Goal: Task Accomplishment & Management: Use online tool/utility

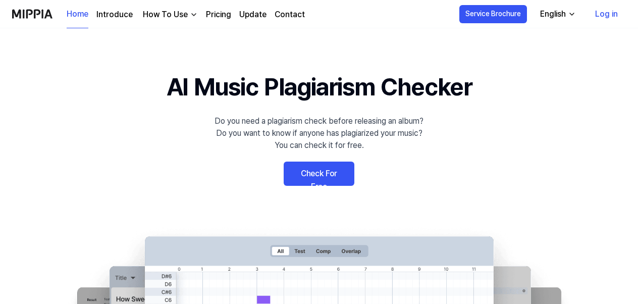
click at [342, 170] on link "Check For Free" at bounding box center [319, 173] width 71 height 24
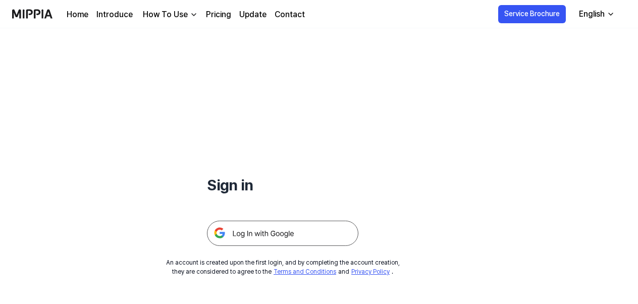
click at [300, 234] on img at bounding box center [282, 233] width 151 height 25
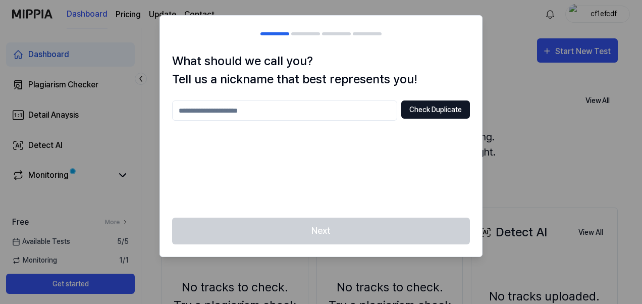
click at [415, 118] on button "Check Duplicate" at bounding box center [435, 109] width 69 height 18
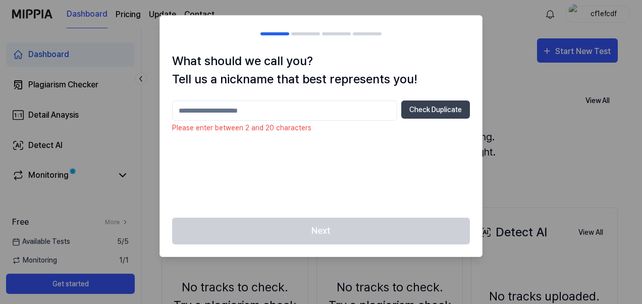
click at [272, 117] on input "text" at bounding box center [284, 110] width 225 height 20
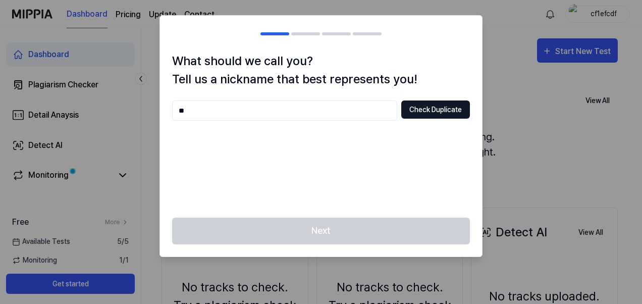
type input "**"
click at [437, 115] on button "Check Duplicate" at bounding box center [435, 109] width 69 height 18
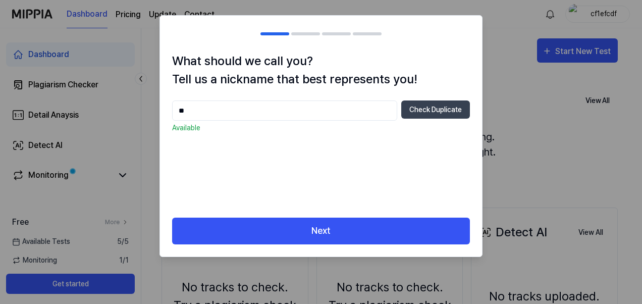
click at [328, 210] on div "What should we call you? Tell us a nickname that best represents you! ** Check …" at bounding box center [321, 135] width 322 height 166
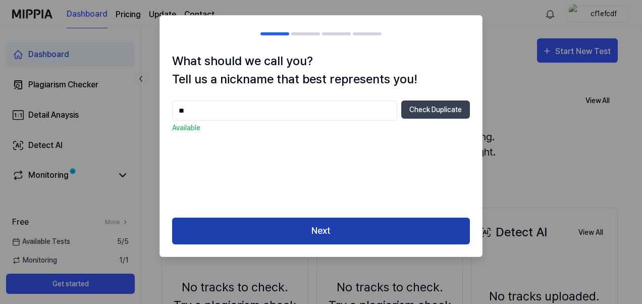
click at [337, 229] on button "Next" at bounding box center [321, 230] width 298 height 27
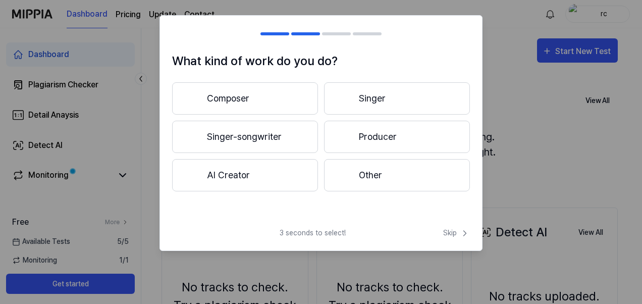
click at [287, 104] on button "Composer" at bounding box center [245, 98] width 146 height 32
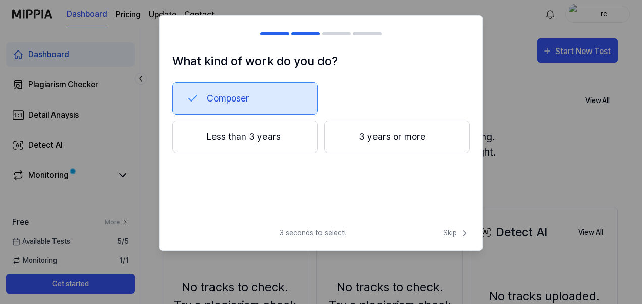
click at [394, 134] on button "3 years or more" at bounding box center [397, 137] width 146 height 32
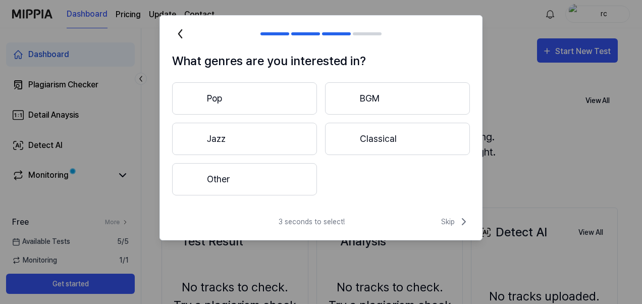
click at [281, 177] on button "Other" at bounding box center [244, 179] width 145 height 32
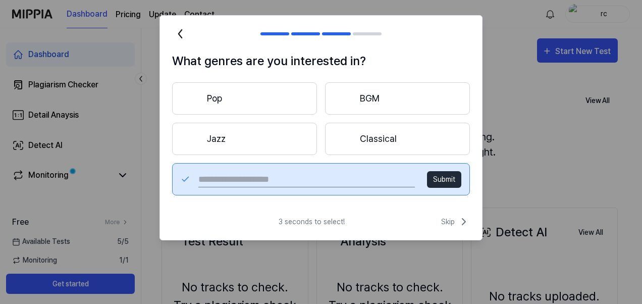
click at [392, 140] on button "Classical" at bounding box center [397, 139] width 145 height 32
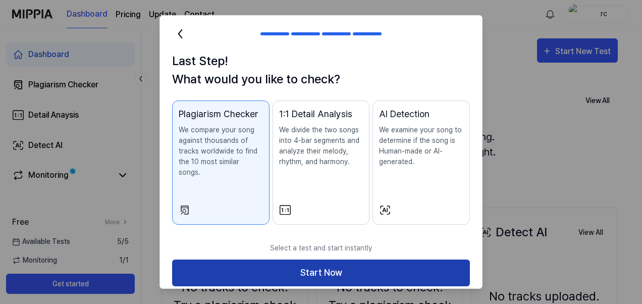
click at [321, 259] on button "Start Now" at bounding box center [321, 272] width 298 height 27
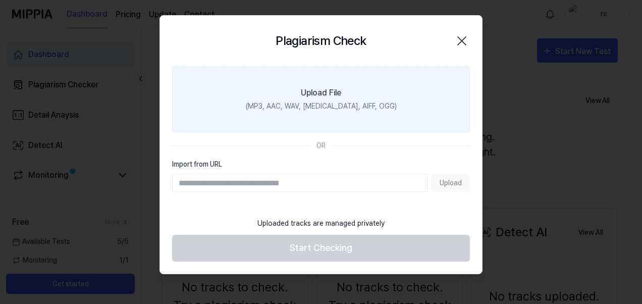
click at [305, 114] on label "Upload File (MP3, AAC, WAV, [MEDICAL_DATA], AIFF, OGG)" at bounding box center [321, 99] width 298 height 66
click at [0, 0] on input "Upload File (MP3, AAC, WAV, [MEDICAL_DATA], AIFF, OGG)" at bounding box center [0, 0] width 0 height 0
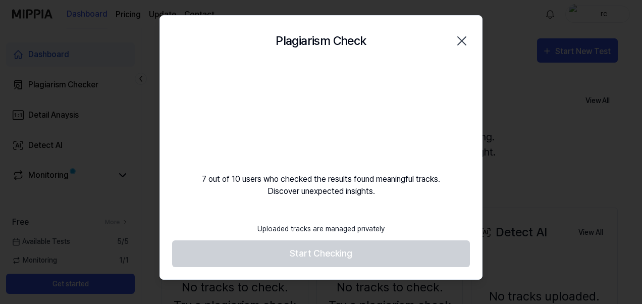
click at [335, 119] on video at bounding box center [321, 114] width 97 height 97
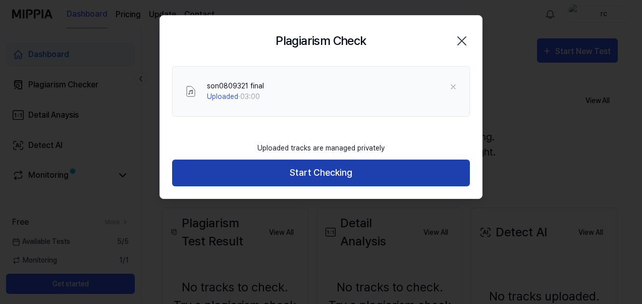
click at [343, 177] on button "Start Checking" at bounding box center [321, 172] width 298 height 27
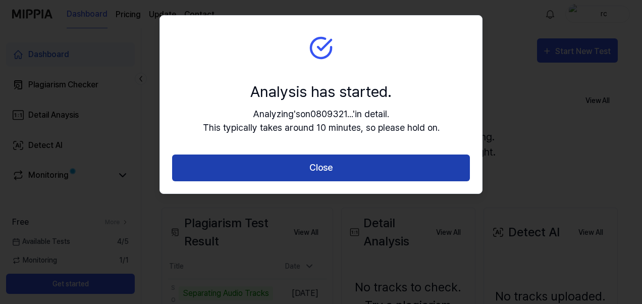
click at [340, 161] on button "Close" at bounding box center [321, 167] width 298 height 27
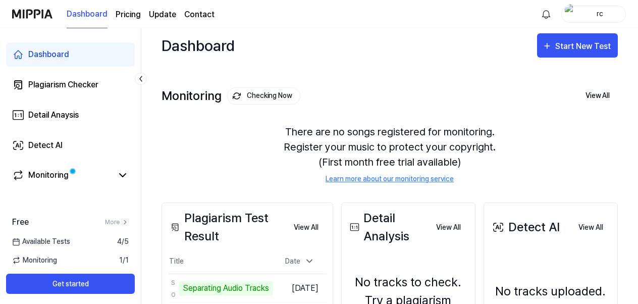
scroll to position [101, 0]
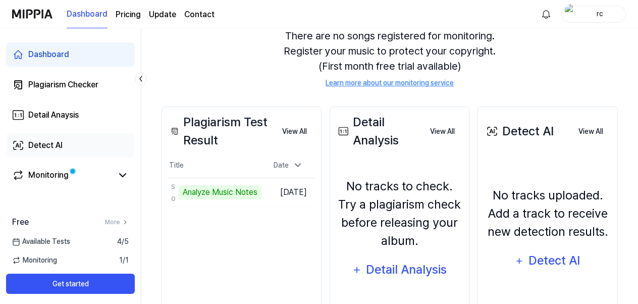
click at [105, 148] on link "Detect AI" at bounding box center [70, 145] width 129 height 24
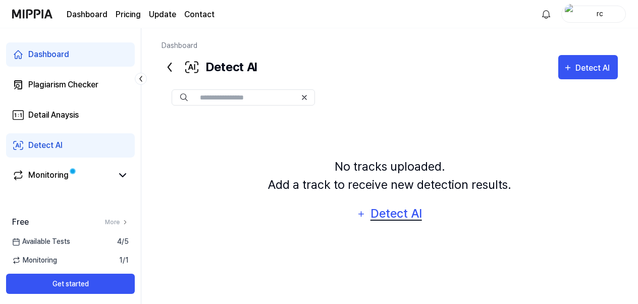
click at [375, 212] on div "Detect AI" at bounding box center [396, 213] width 54 height 19
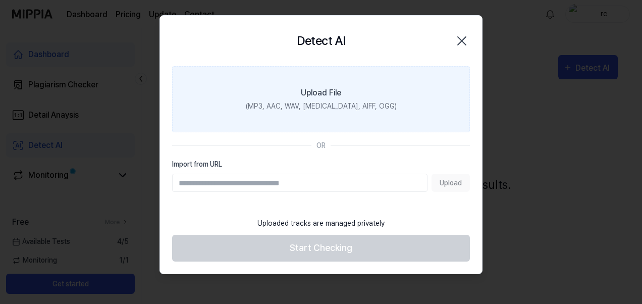
click at [316, 102] on div "(MP3, AAC, WAV, [MEDICAL_DATA], AIFF, OGG)" at bounding box center [321, 106] width 151 height 11
click at [0, 0] on input "Upload File (MP3, AAC, WAV, [MEDICAL_DATA], AIFF, OGG)" at bounding box center [0, 0] width 0 height 0
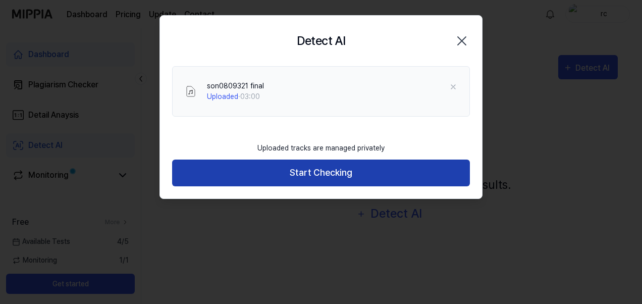
click at [348, 179] on button "Start Checking" at bounding box center [321, 172] width 298 height 27
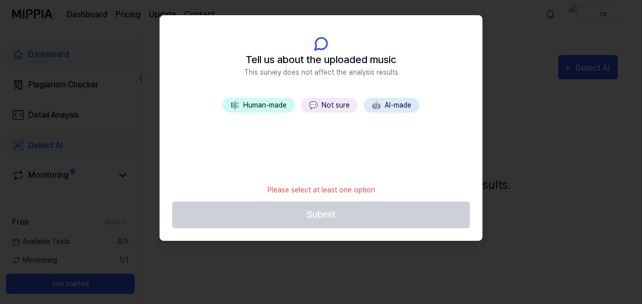
click at [278, 110] on button "🎼 Human-made" at bounding box center [259, 105] width 72 height 15
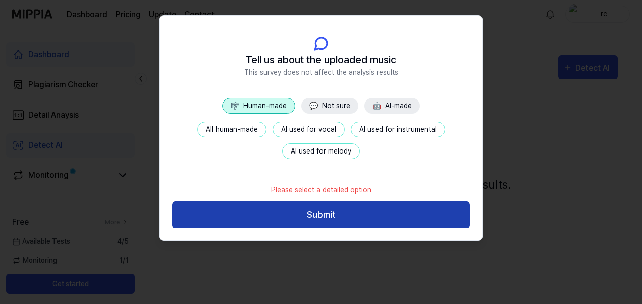
click at [360, 215] on button "Submit" at bounding box center [321, 214] width 298 height 27
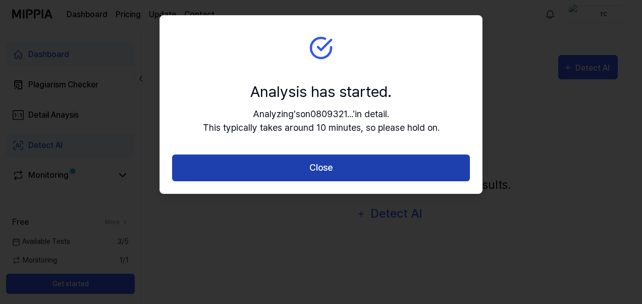
click at [353, 169] on button "Close" at bounding box center [321, 167] width 298 height 27
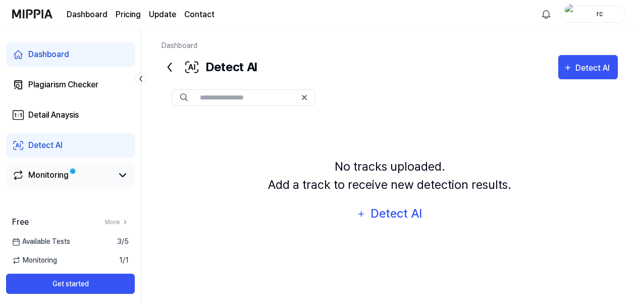
click at [68, 177] on link "Monitoring" at bounding box center [62, 175] width 100 height 12
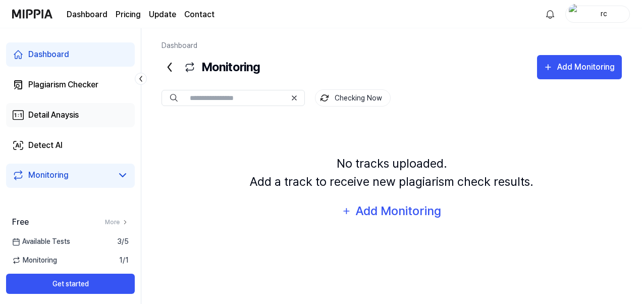
click at [49, 118] on div "Detail Anaysis" at bounding box center [53, 115] width 50 height 12
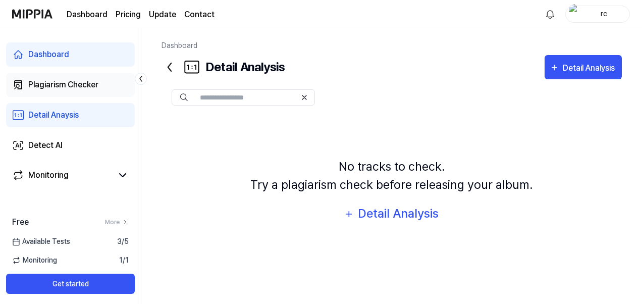
click at [57, 87] on div "Plagiarism Checker" at bounding box center [63, 85] width 70 height 12
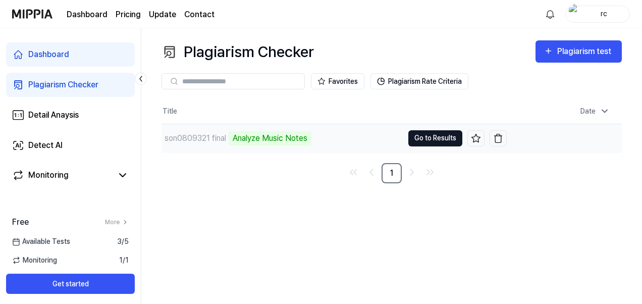
click at [414, 135] on button "Go to Results" at bounding box center [435, 138] width 54 height 16
click at [417, 140] on button "Go to Results" at bounding box center [435, 138] width 54 height 16
click at [205, 144] on div "son0809321 final Analyze Music Notes" at bounding box center [236, 138] width 150 height 14
click at [335, 144] on div "son0809321 final Analyze Music Notes" at bounding box center [282, 138] width 242 height 28
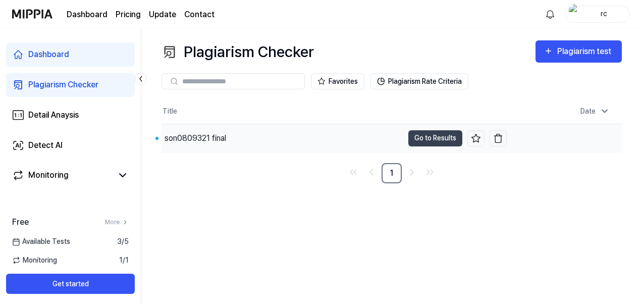
click at [200, 138] on div "son0809321 final" at bounding box center [196, 138] width 62 height 12
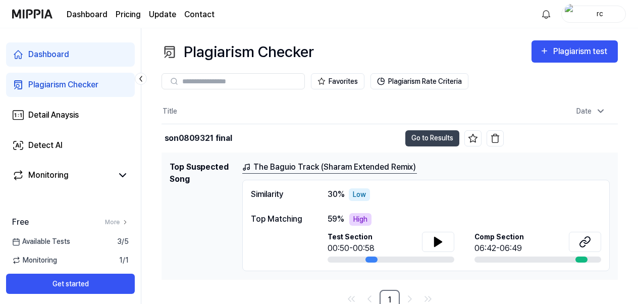
click at [221, 268] on h1 "Top Suspected Song" at bounding box center [202, 216] width 65 height 110
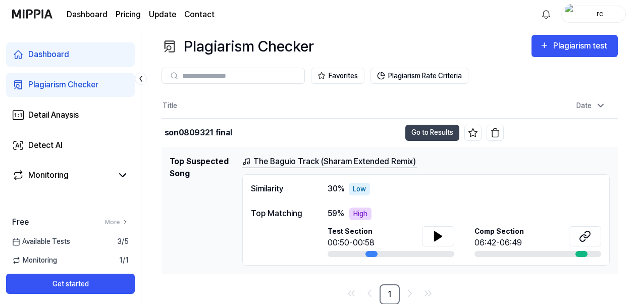
scroll to position [6, 0]
click at [424, 237] on button at bounding box center [438, 236] width 32 height 20
click at [435, 237] on icon at bounding box center [436, 236] width 2 height 8
click at [595, 233] on button at bounding box center [585, 236] width 32 height 20
click at [447, 135] on button "Go to Results" at bounding box center [432, 133] width 54 height 16
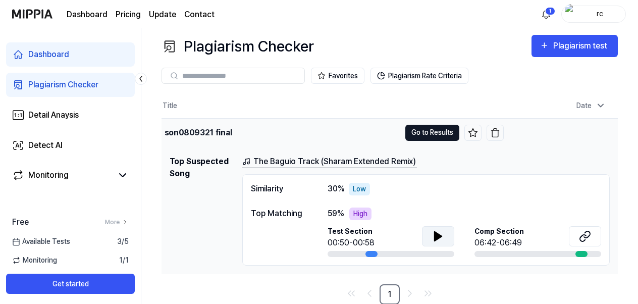
scroll to position [0, 0]
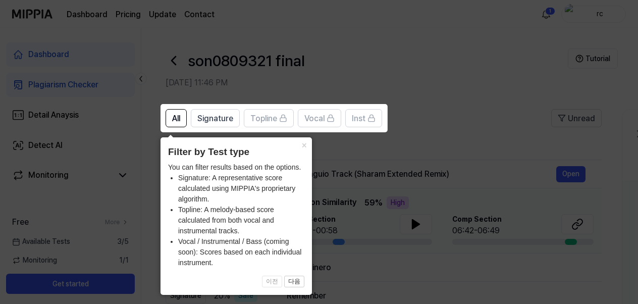
click at [358, 150] on icon at bounding box center [321, 152] width 642 height 304
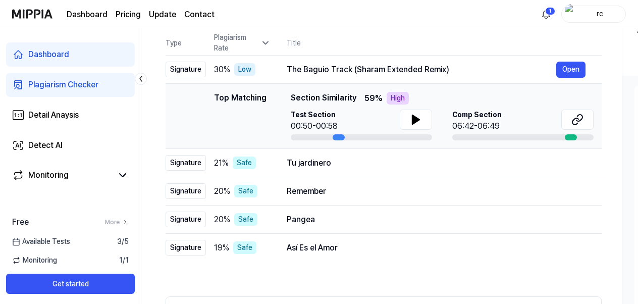
scroll to position [104, 0]
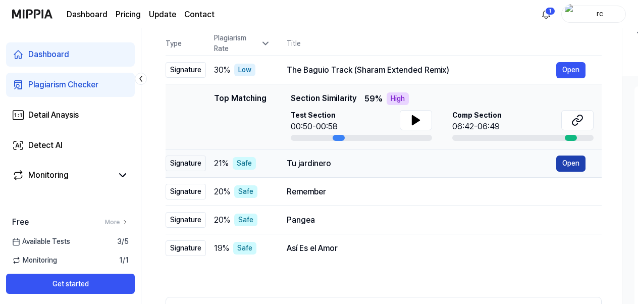
click at [565, 166] on button "Open" at bounding box center [570, 163] width 29 height 16
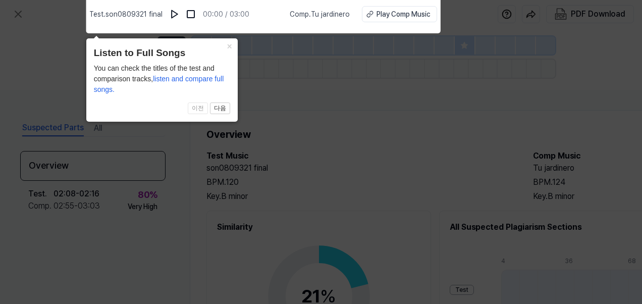
click at [305, 109] on icon at bounding box center [321, 149] width 642 height 309
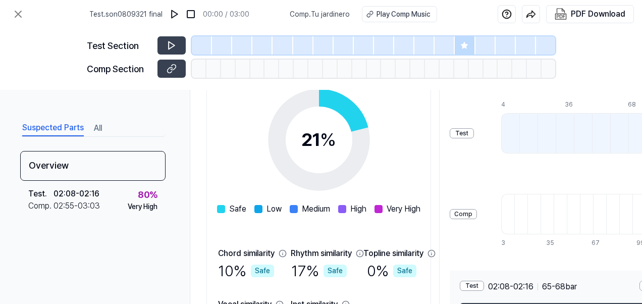
scroll to position [237, 0]
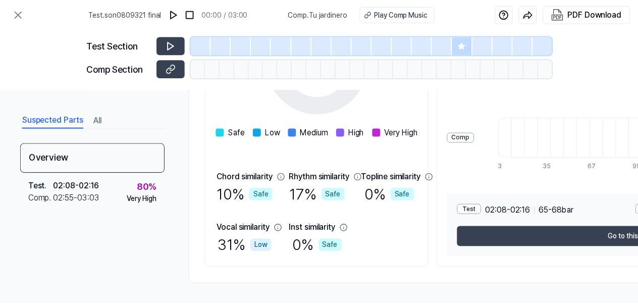
scroll to position [104, 0]
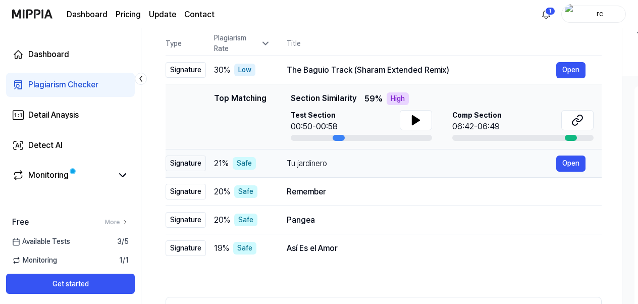
click at [304, 167] on div "Tu jardinero" at bounding box center [421, 163] width 269 height 12
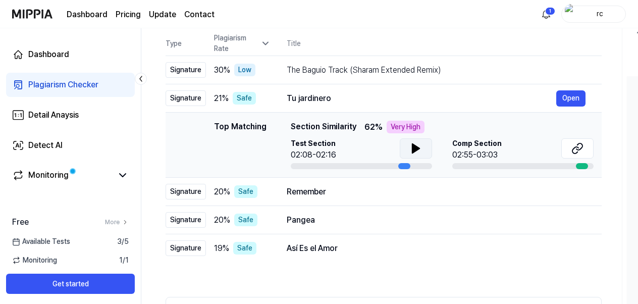
click at [407, 148] on button at bounding box center [416, 148] width 32 height 20
click at [419, 149] on icon at bounding box center [416, 148] width 12 height 12
click at [573, 145] on icon at bounding box center [577, 148] width 12 height 12
click at [307, 188] on div "Remember" at bounding box center [421, 192] width 269 height 12
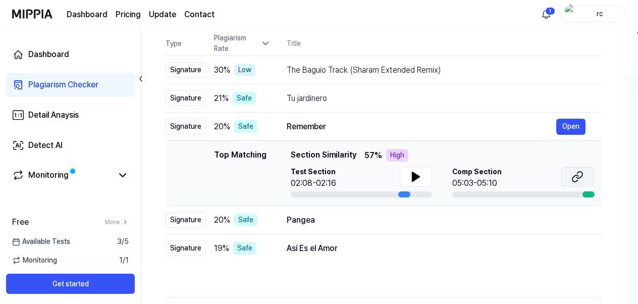
click at [580, 182] on icon at bounding box center [577, 177] width 12 height 12
click at [306, 216] on div "Pangea" at bounding box center [421, 220] width 269 height 12
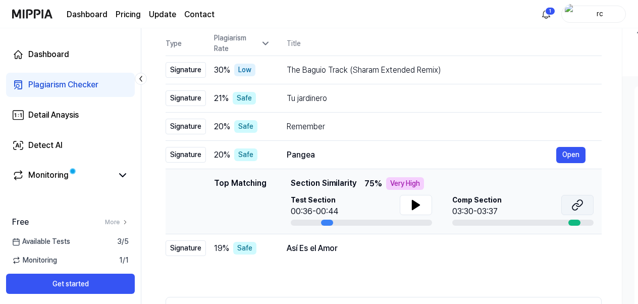
click at [578, 209] on icon at bounding box center [577, 205] width 12 height 12
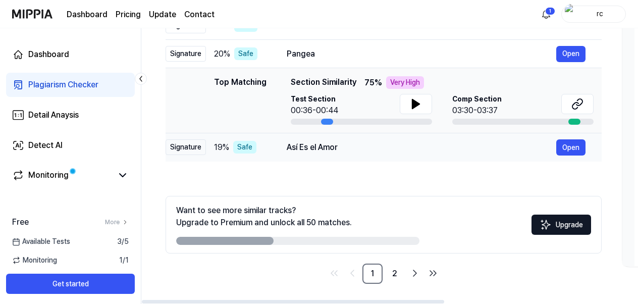
click at [325, 157] on td "Así Es el Amor Open" at bounding box center [435, 147] width 331 height 28
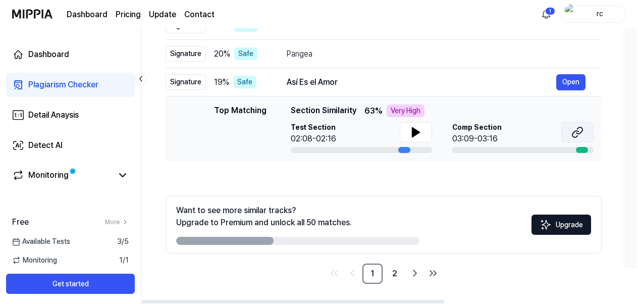
click at [569, 131] on button at bounding box center [577, 132] width 32 height 20
click at [414, 273] on icon "Go to next page" at bounding box center [415, 273] width 12 height 12
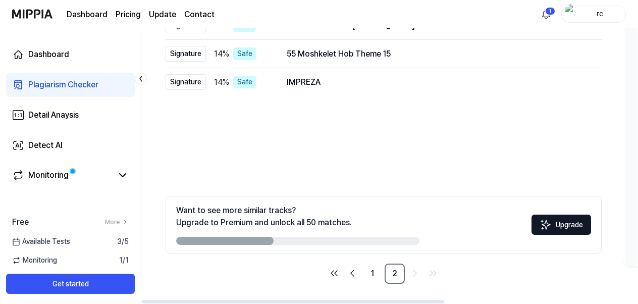
scroll to position [53, 0]
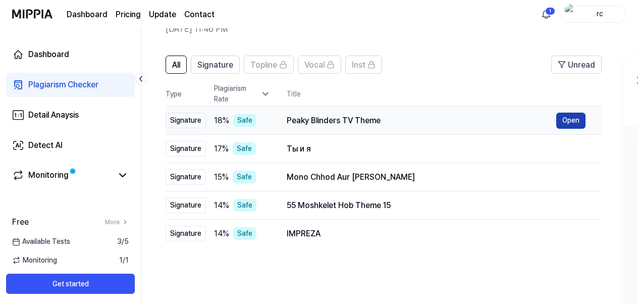
click at [582, 117] on button "Open" at bounding box center [570, 121] width 29 height 16
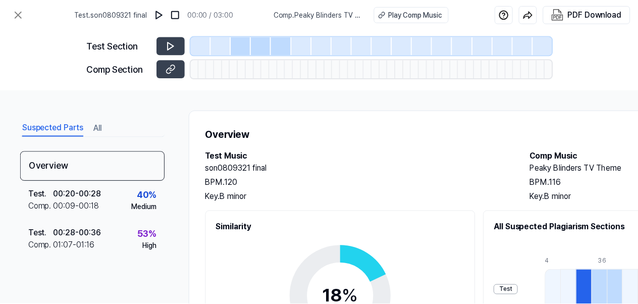
scroll to position [53, 0]
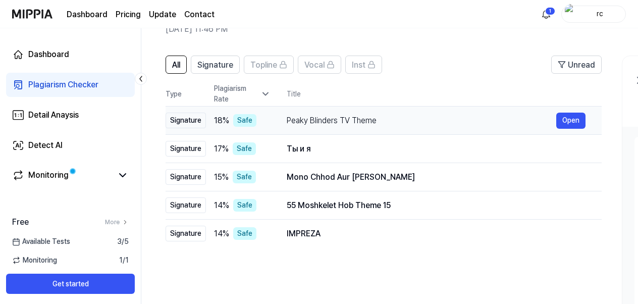
click at [309, 120] on div "Peaky Blinders TV Theme" at bounding box center [421, 121] width 269 height 12
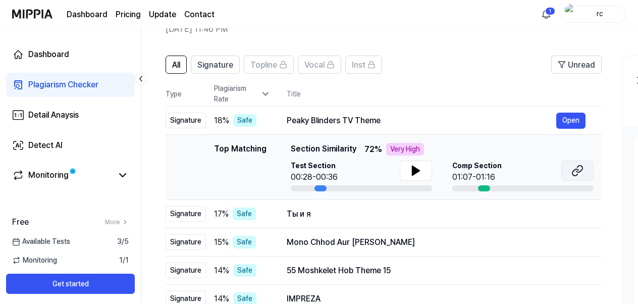
click at [578, 175] on icon at bounding box center [577, 171] width 12 height 12
click at [311, 212] on div "Ты и я" at bounding box center [421, 214] width 269 height 12
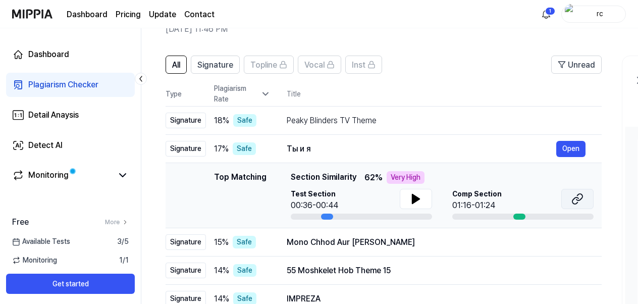
click at [580, 195] on icon at bounding box center [577, 199] width 12 height 12
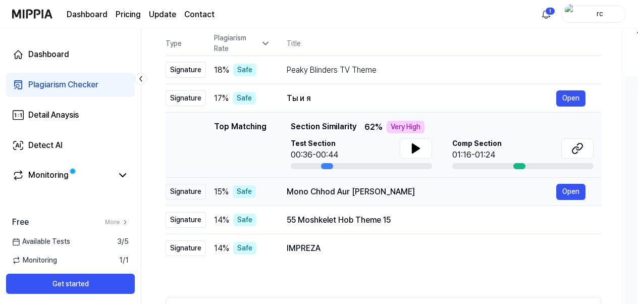
click at [307, 203] on td "Mono Chhod Aur [PERSON_NAME] Open" at bounding box center [435, 192] width 331 height 28
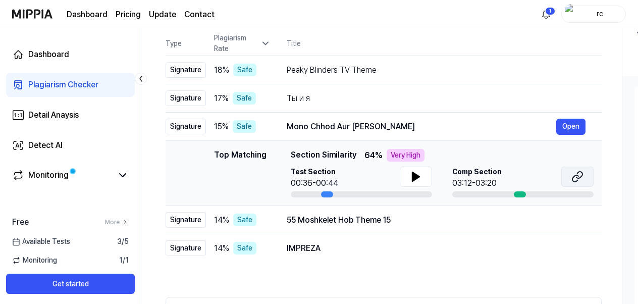
click at [590, 185] on button at bounding box center [577, 177] width 32 height 20
click at [323, 216] on div "55 Moshkelet Hob Theme 15" at bounding box center [421, 220] width 269 height 12
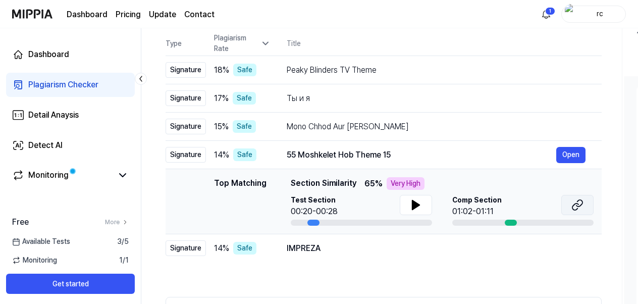
click at [589, 204] on button at bounding box center [577, 205] width 32 height 20
click at [567, 64] on button "Open" at bounding box center [570, 70] width 29 height 16
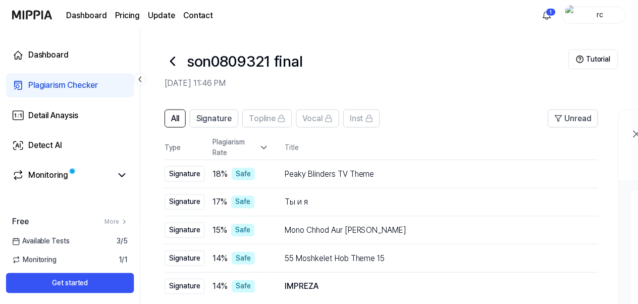
scroll to position [104, 0]
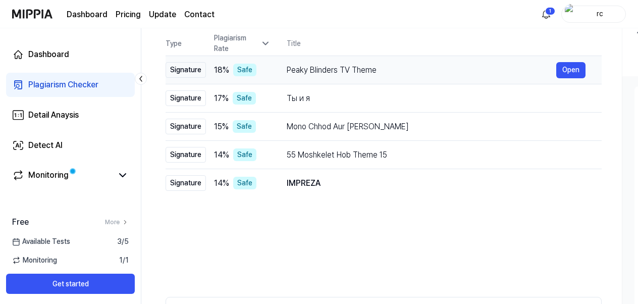
click at [481, 72] on div "Peaky Blinders TV Theme" at bounding box center [421, 70] width 269 height 12
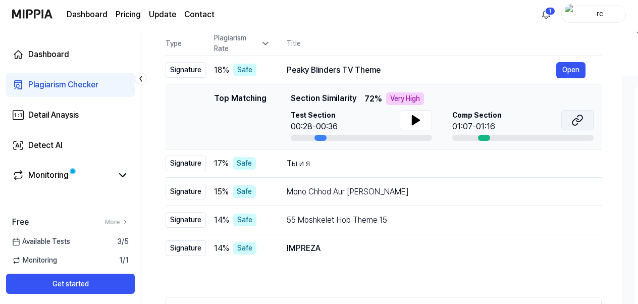
click at [578, 120] on icon at bounding box center [577, 120] width 12 height 12
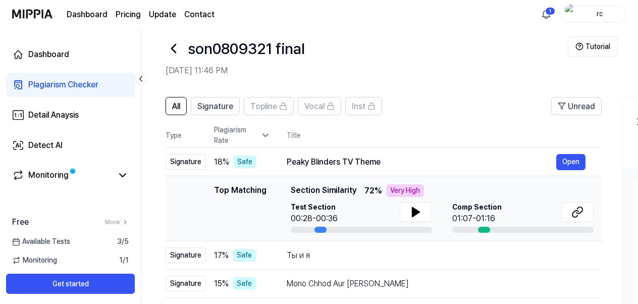
scroll to position [3, 0]
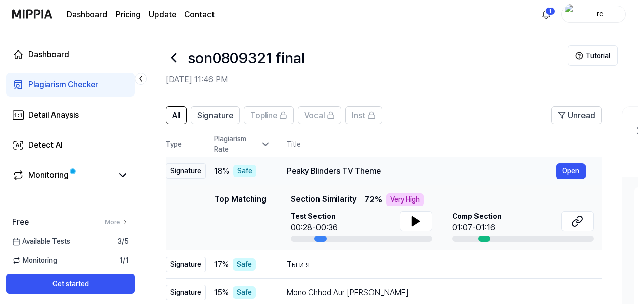
click at [344, 166] on div "Peaky Blinders TV Theme" at bounding box center [421, 171] width 269 height 12
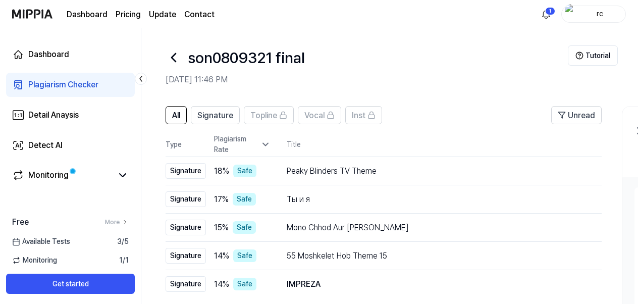
scroll to position [205, 0]
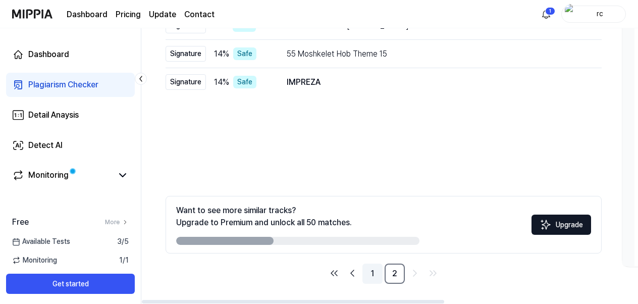
click at [371, 276] on link "1" at bounding box center [372, 273] width 20 height 20
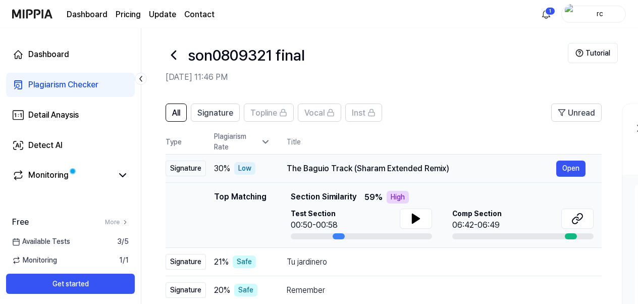
scroll to position [3, 0]
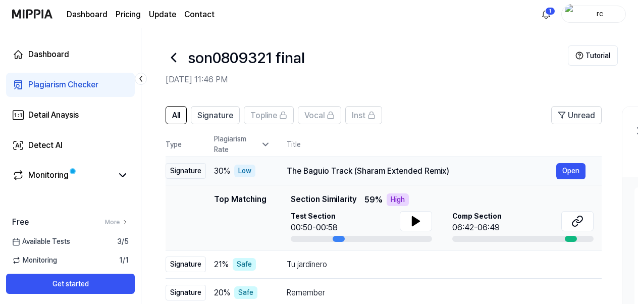
click at [387, 172] on div "The Baguio Track (Sharam Extended Remix)" at bounding box center [421, 171] width 269 height 12
click at [343, 173] on div "The Baguio Track (Sharam Extended Remix)" at bounding box center [421, 171] width 269 height 12
click at [367, 173] on div "The Baguio Track (Sharam Extended Remix)" at bounding box center [420, 171] width 269 height 12
click at [572, 225] on icon at bounding box center [575, 223] width 6 height 7
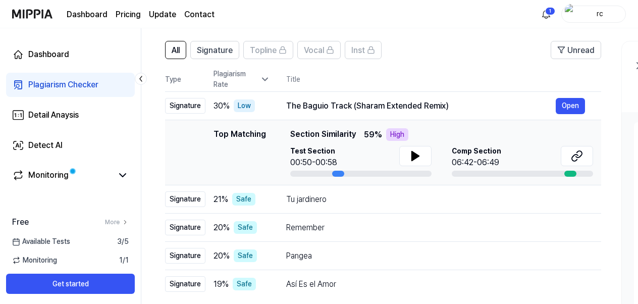
scroll to position [101, 0]
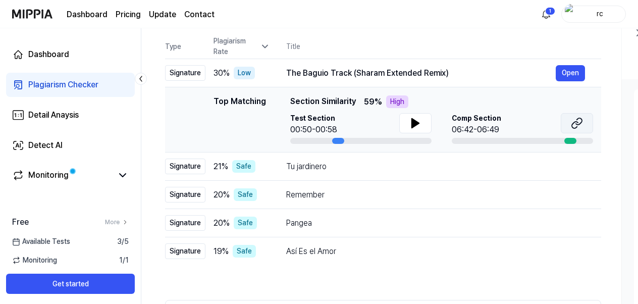
click at [575, 130] on button at bounding box center [577, 123] width 32 height 20
click at [576, 169] on button "Open" at bounding box center [570, 166] width 29 height 16
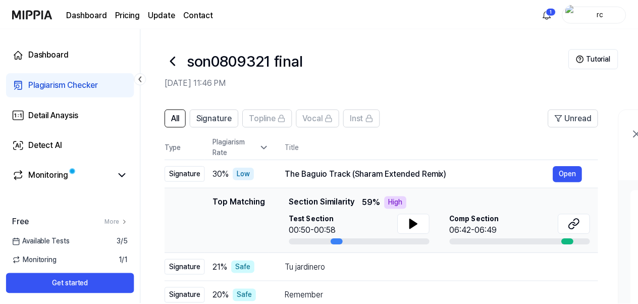
scroll to position [101, 0]
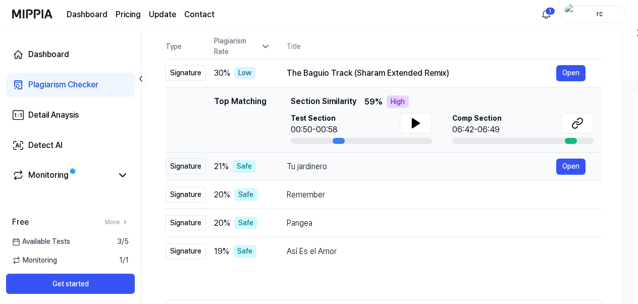
click at [312, 160] on div "Tu jardinero Open" at bounding box center [436, 166] width 299 height 16
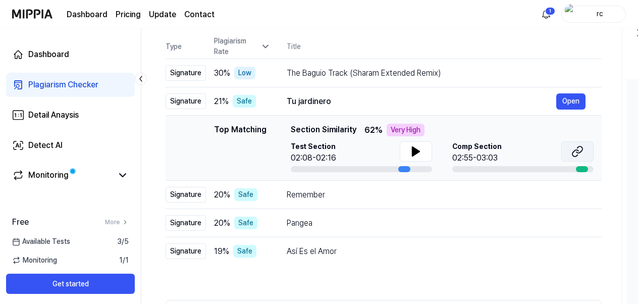
click at [577, 154] on icon at bounding box center [577, 151] width 12 height 12
click at [314, 193] on div "Remember" at bounding box center [421, 195] width 269 height 12
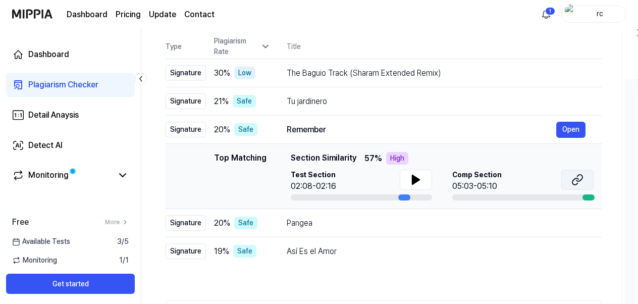
click at [571, 182] on button at bounding box center [577, 180] width 32 height 20
click at [328, 220] on div "Pangea" at bounding box center [421, 223] width 269 height 12
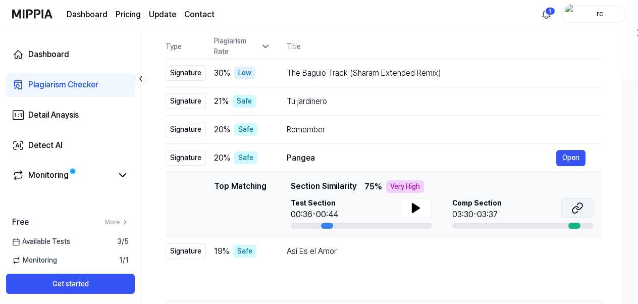
click at [567, 208] on button at bounding box center [577, 208] width 32 height 20
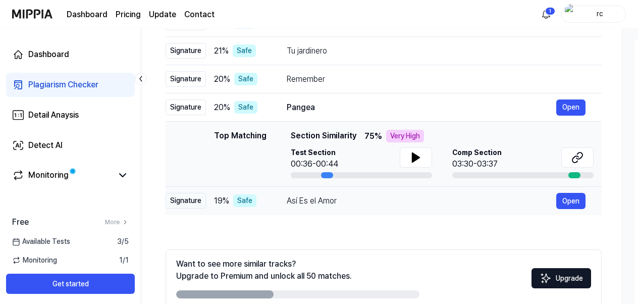
click at [323, 204] on div "Así Es el Amor" at bounding box center [421, 201] width 269 height 12
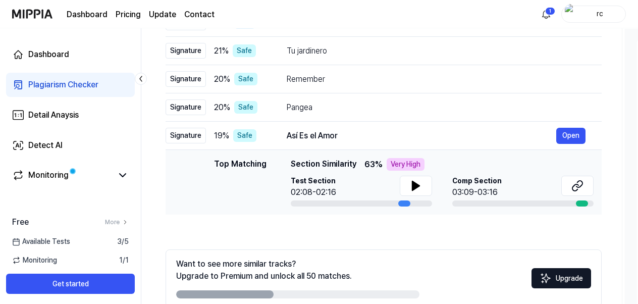
click at [557, 186] on div "Comp Section 03:09-03:16" at bounding box center [522, 187] width 141 height 23
click at [567, 187] on button at bounding box center [577, 186] width 32 height 20
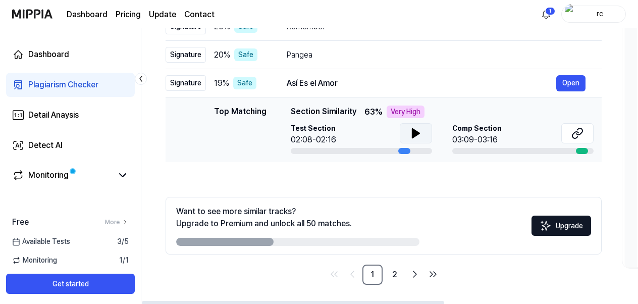
scroll to position [205, 0]
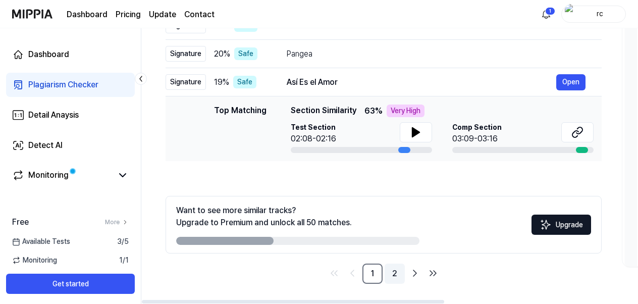
click at [391, 276] on link "2" at bounding box center [395, 273] width 20 height 20
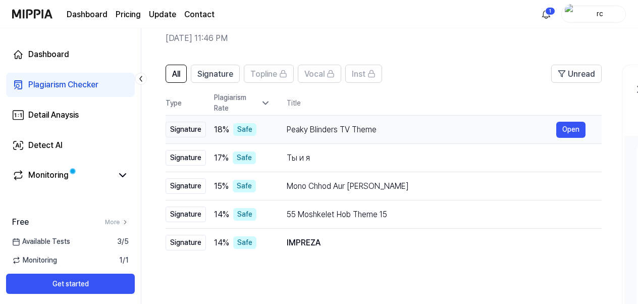
scroll to position [3, 0]
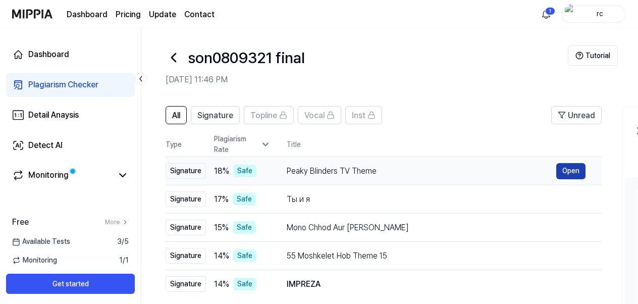
click at [567, 168] on button "Open" at bounding box center [570, 171] width 29 height 16
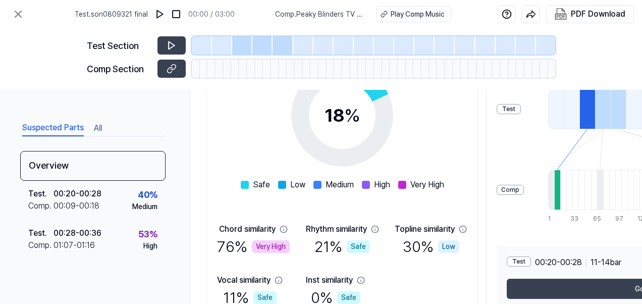
scroll to position [202, 0]
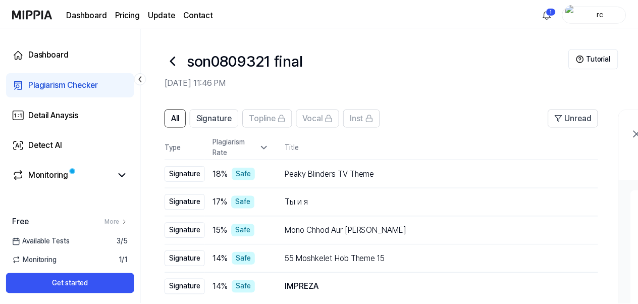
scroll to position [3, 0]
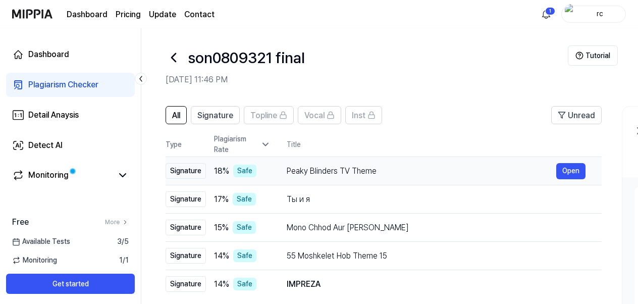
click at [323, 171] on div "Peaky Blinders TV Theme" at bounding box center [421, 171] width 269 height 12
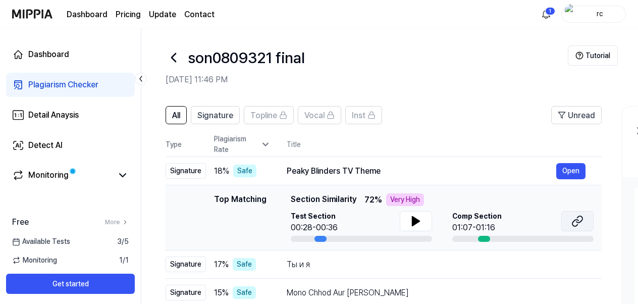
click at [573, 225] on icon at bounding box center [577, 221] width 12 height 12
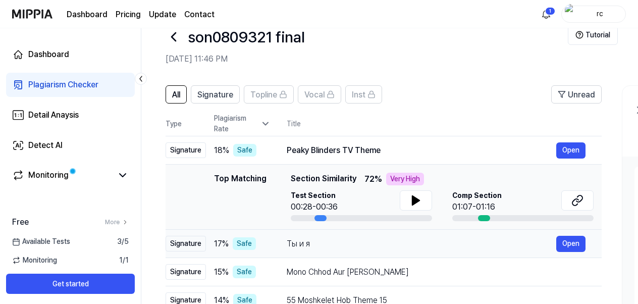
scroll to position [104, 0]
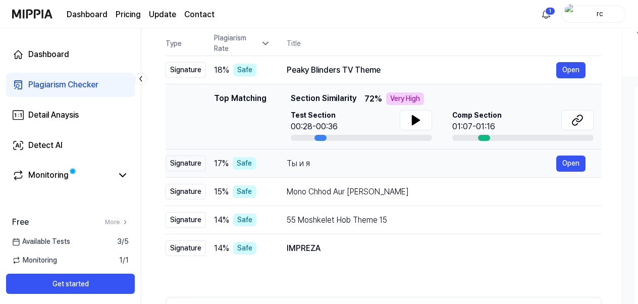
click at [306, 170] on div "Ты и я Open" at bounding box center [436, 163] width 299 height 16
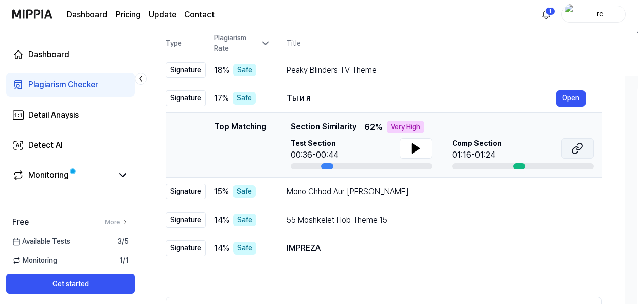
click at [573, 147] on icon at bounding box center [577, 148] width 12 height 12
click at [392, 201] on td "Mono Chhod Aur [PERSON_NAME] Open" at bounding box center [435, 192] width 331 height 28
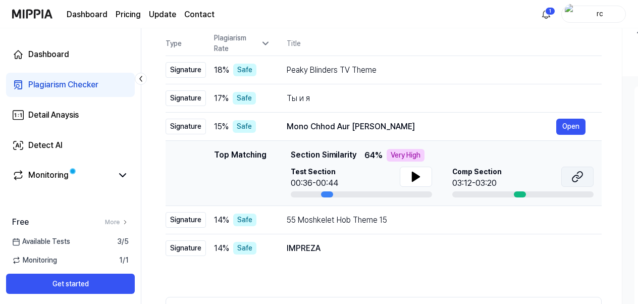
click at [577, 177] on icon at bounding box center [577, 177] width 12 height 12
click at [379, 223] on div "55 Moshkelet Hob Theme 15" at bounding box center [421, 220] width 269 height 12
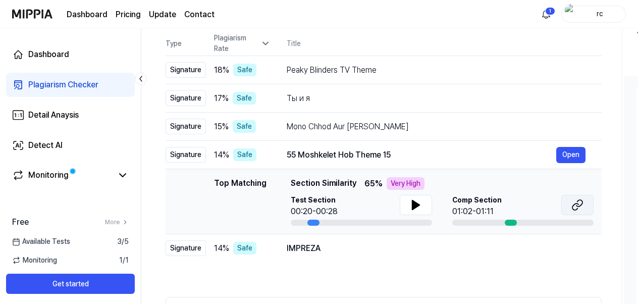
click at [571, 208] on icon at bounding box center [577, 205] width 12 height 12
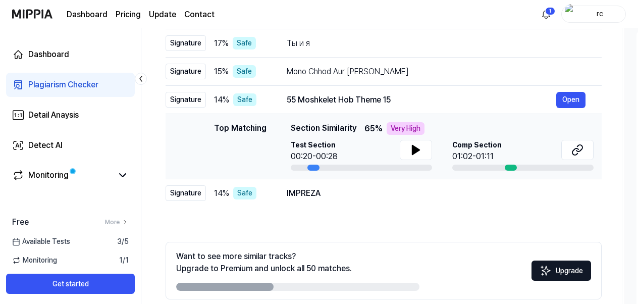
scroll to position [154, 0]
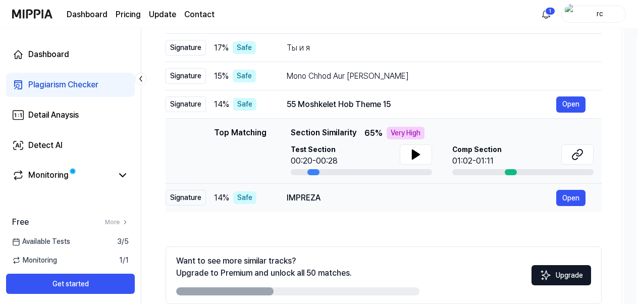
click at [321, 196] on div "IMPREZA" at bounding box center [421, 198] width 269 height 12
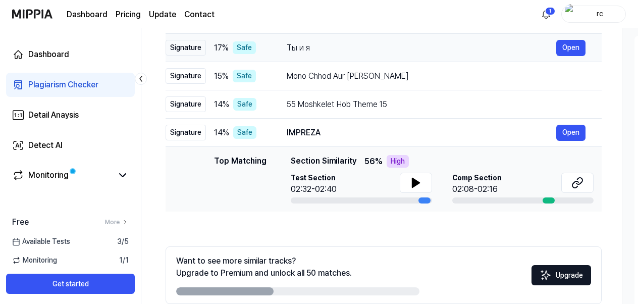
scroll to position [3, 0]
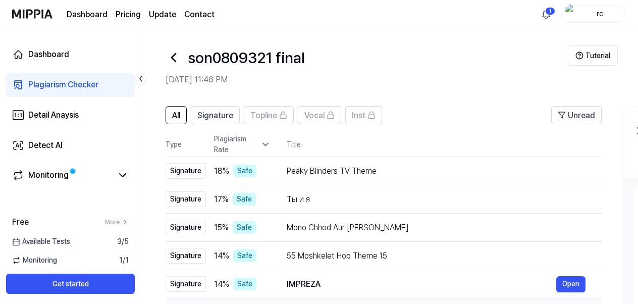
click at [297, 141] on th "Title" at bounding box center [444, 144] width 315 height 24
click at [306, 163] on div "Peaky Blinders TV Theme Open" at bounding box center [436, 171] width 299 height 16
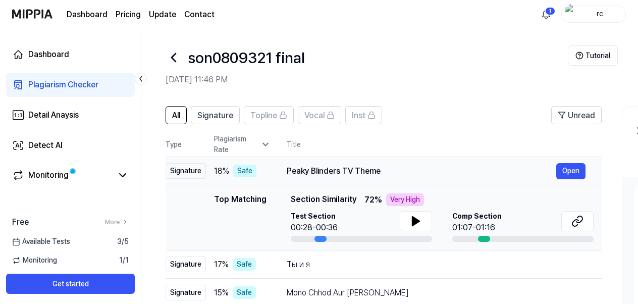
click at [307, 164] on div "Peaky Blinders TV Theme Open" at bounding box center [436, 171] width 299 height 16
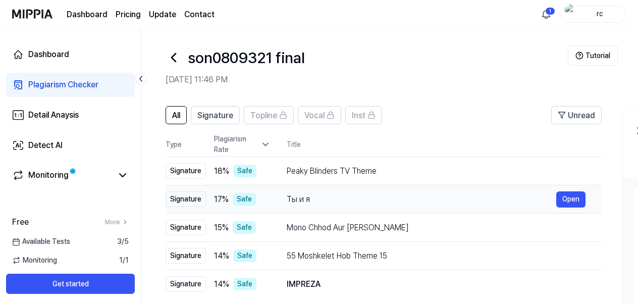
click at [308, 203] on div "Ты и я" at bounding box center [421, 199] width 269 height 12
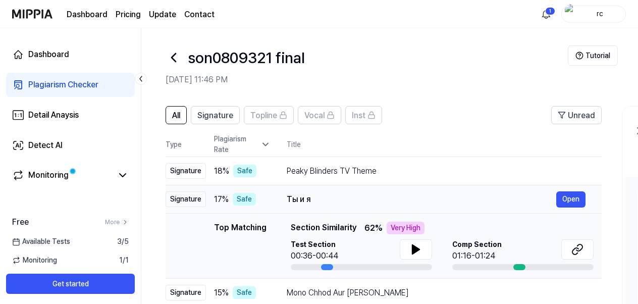
click at [308, 201] on div "Ты и я" at bounding box center [421, 199] width 269 height 12
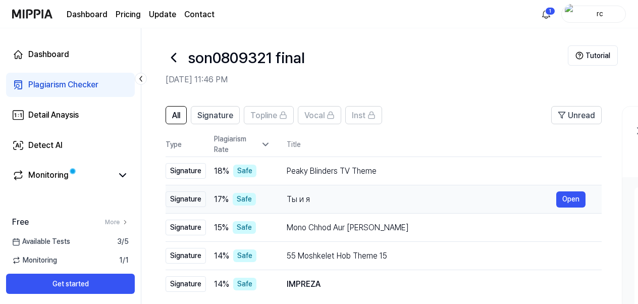
scroll to position [53, 0]
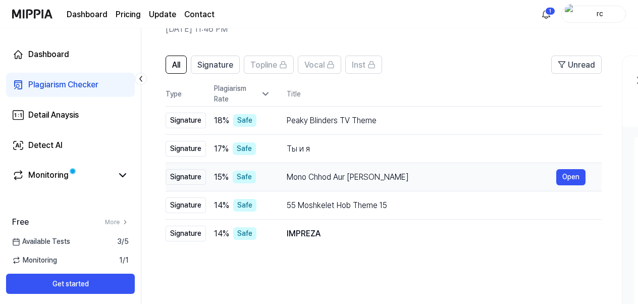
click at [309, 185] on td "Mono Chhod Aur [PERSON_NAME] Open" at bounding box center [435, 177] width 331 height 28
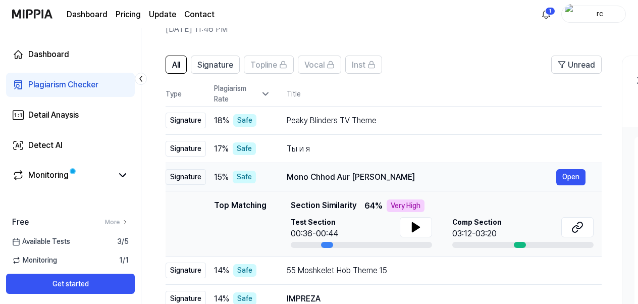
click at [309, 183] on div "Mono Chhod Aur [PERSON_NAME] Open" at bounding box center [436, 177] width 299 height 16
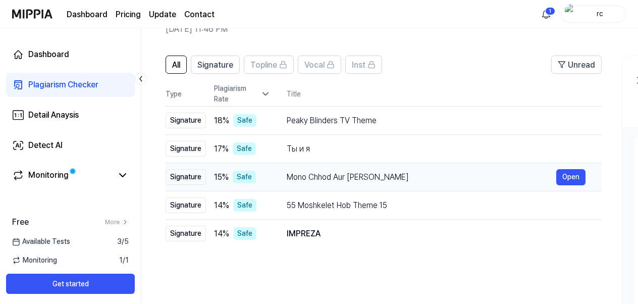
scroll to position [104, 0]
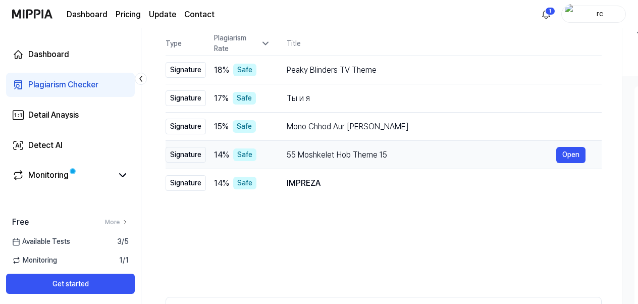
click at [310, 157] on div "55 Moshkelet Hob Theme 15" at bounding box center [421, 155] width 269 height 12
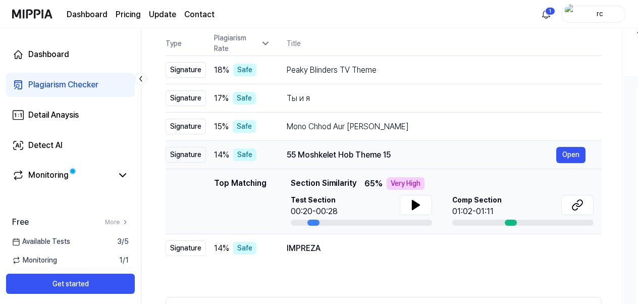
click at [311, 159] on div "55 Moshkelet Hob Theme 15" at bounding box center [421, 155] width 269 height 12
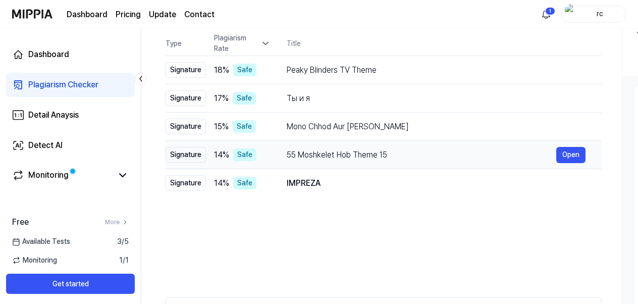
click at [311, 159] on div "55 Moshkelet Hob Theme 15" at bounding box center [421, 155] width 269 height 12
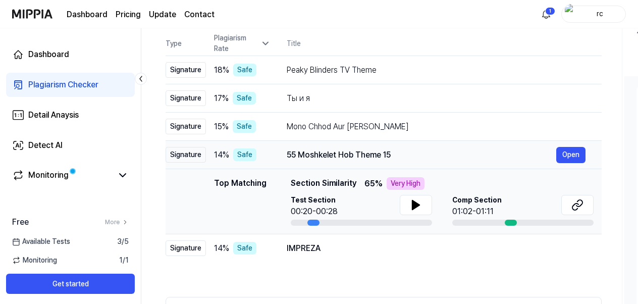
click at [311, 159] on div "55 Moshkelet Hob Theme 15" at bounding box center [421, 155] width 269 height 12
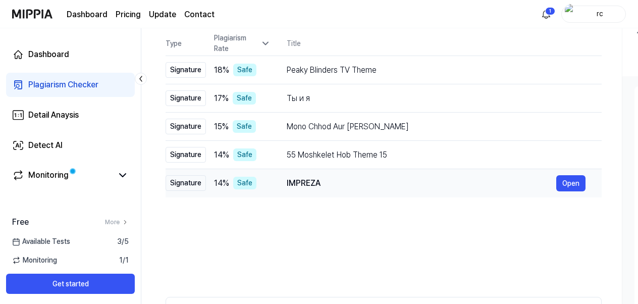
click at [308, 180] on div "IMPREZA" at bounding box center [421, 183] width 269 height 12
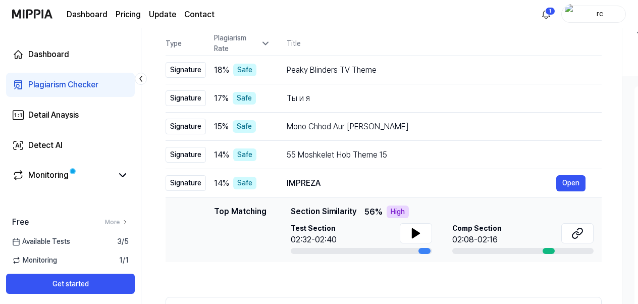
scroll to position [205, 0]
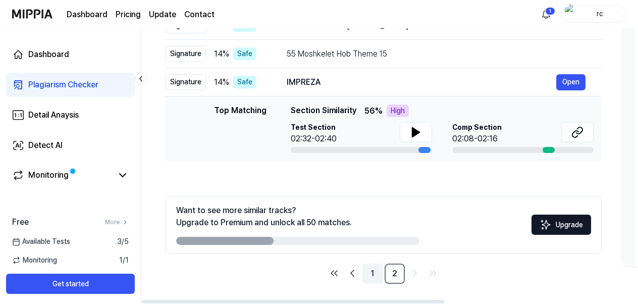
click at [377, 276] on link "1" at bounding box center [372, 273] width 20 height 20
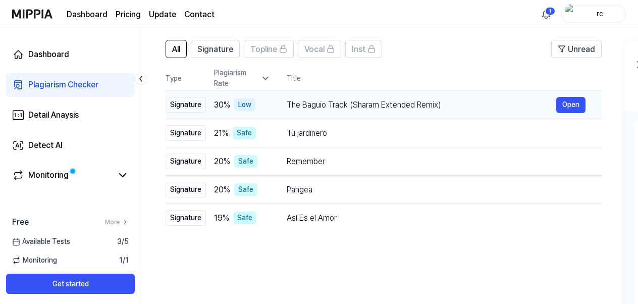
scroll to position [53, 0]
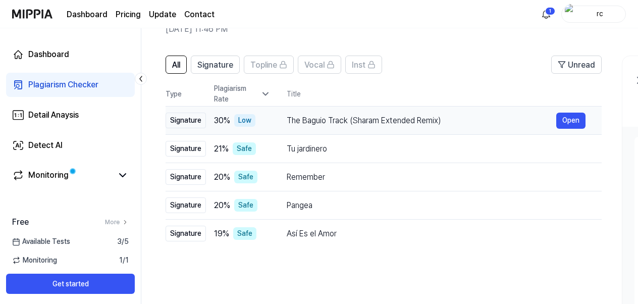
click at [326, 130] on td "The Baguio Track (Sharam Extended Remix) Open" at bounding box center [435, 120] width 331 height 28
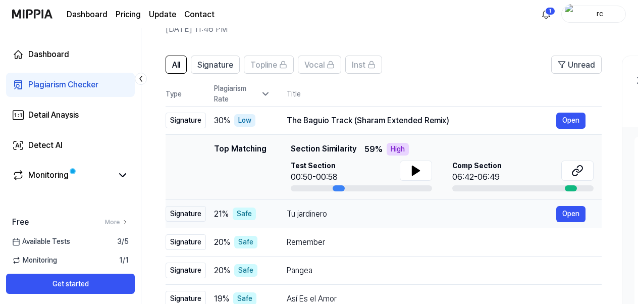
click at [341, 210] on div "Tu jardinero" at bounding box center [421, 214] width 269 height 12
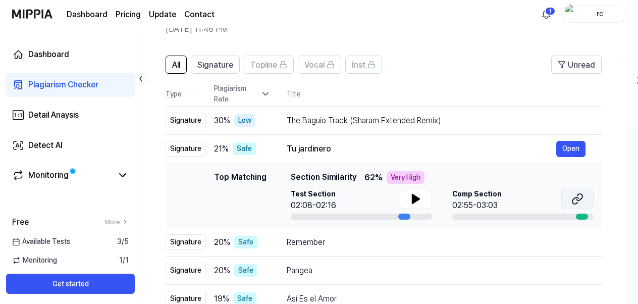
click at [580, 201] on icon at bounding box center [577, 199] width 12 height 12
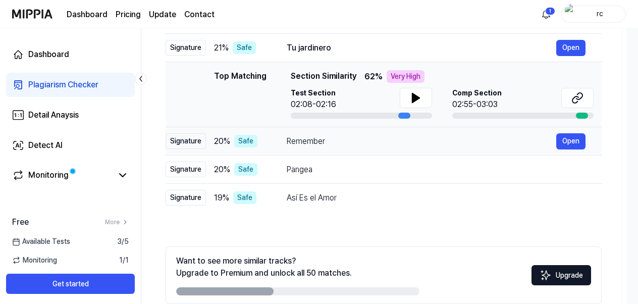
click at [358, 143] on div "Remember" at bounding box center [421, 141] width 269 height 12
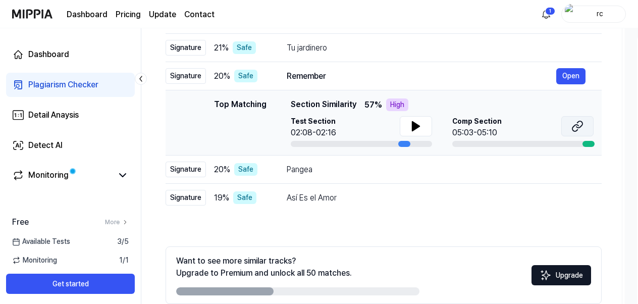
click at [581, 125] on icon at bounding box center [579, 124] width 6 height 7
click at [325, 168] on div "Pangea" at bounding box center [421, 170] width 269 height 12
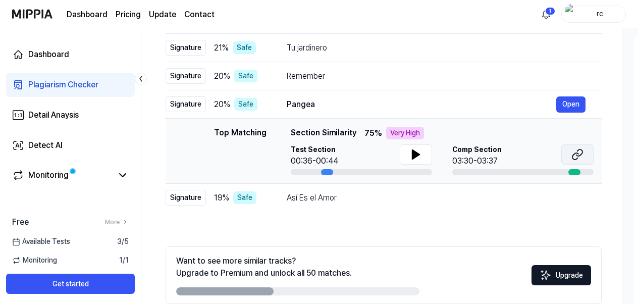
click at [577, 154] on icon at bounding box center [575, 156] width 6 height 7
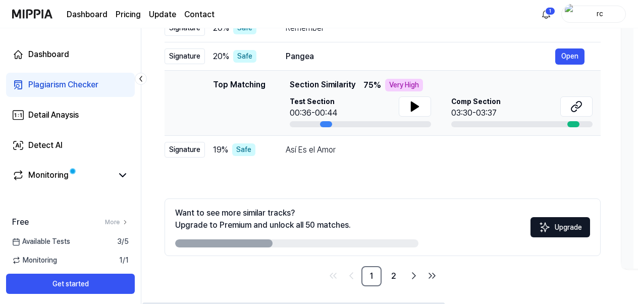
scroll to position [205, 0]
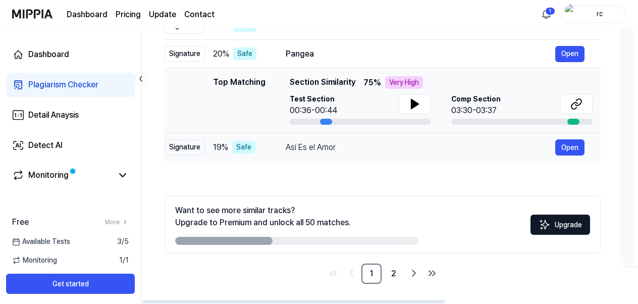
click at [349, 154] on div "Así Es el Amor Open" at bounding box center [435, 147] width 299 height 16
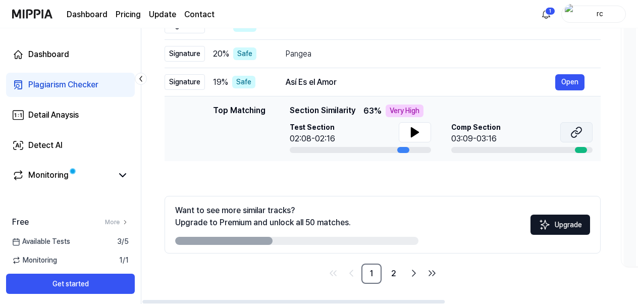
click at [584, 129] on button at bounding box center [576, 132] width 32 height 20
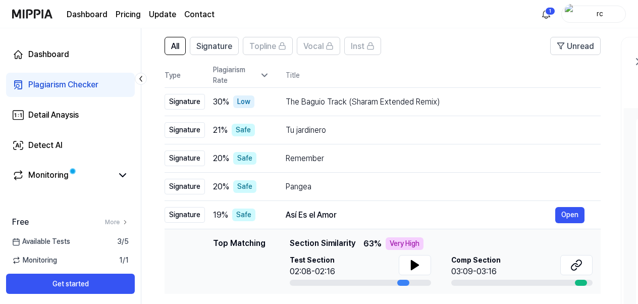
scroll to position [53, 0]
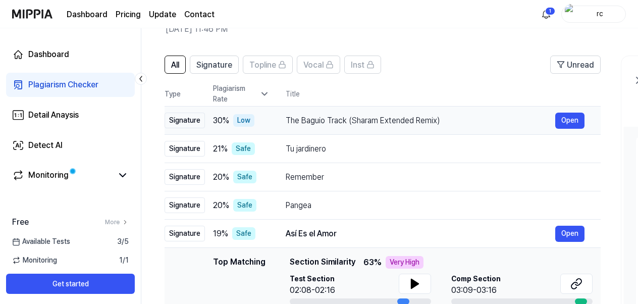
click at [337, 111] on td "The Baguio Track (Sharam Extended Remix) Open" at bounding box center [434, 120] width 331 height 28
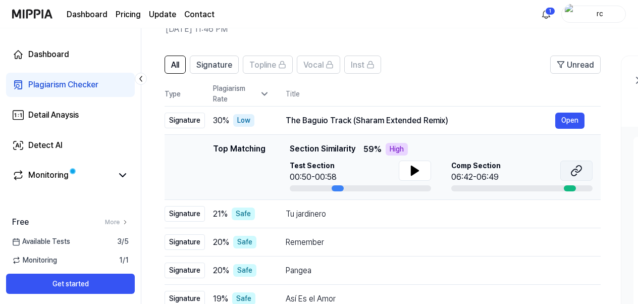
click at [582, 167] on button at bounding box center [576, 170] width 32 height 20
click at [358, 217] on div "Tu jardinero" at bounding box center [420, 214] width 269 height 12
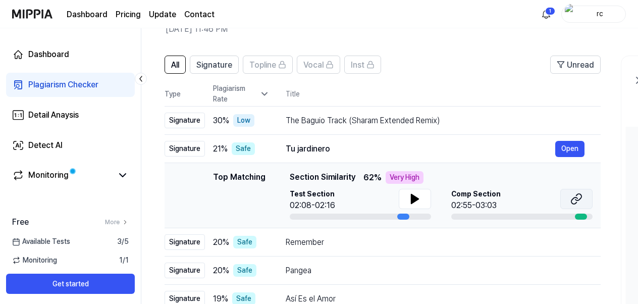
click at [586, 202] on button at bounding box center [576, 199] width 32 height 20
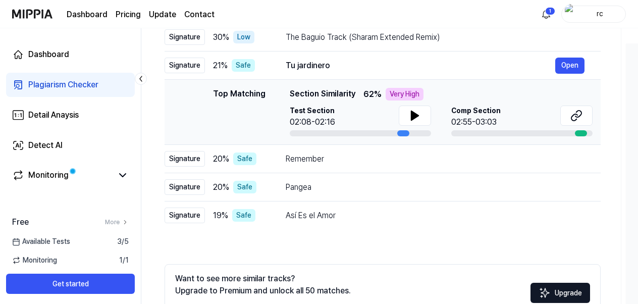
scroll to position [154, 0]
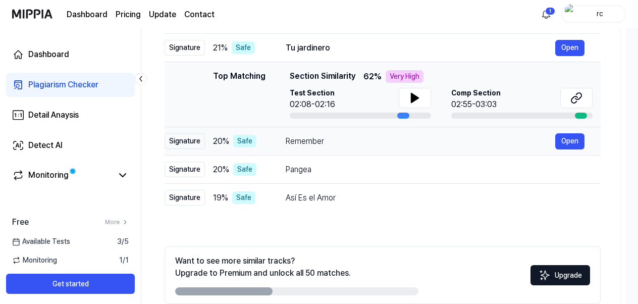
click at [315, 142] on div "Remember" at bounding box center [420, 141] width 269 height 12
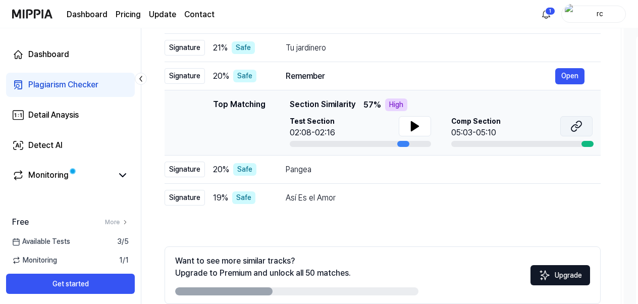
click at [568, 127] on button at bounding box center [576, 126] width 32 height 20
click at [344, 175] on div "Pangea" at bounding box center [420, 170] width 269 height 12
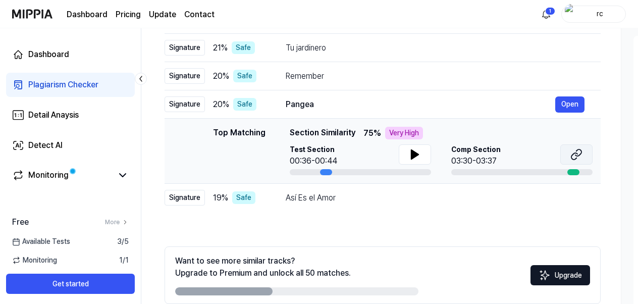
click at [569, 157] on button at bounding box center [576, 154] width 32 height 20
click at [503, 202] on div "Así Es el Amor" at bounding box center [420, 198] width 269 height 12
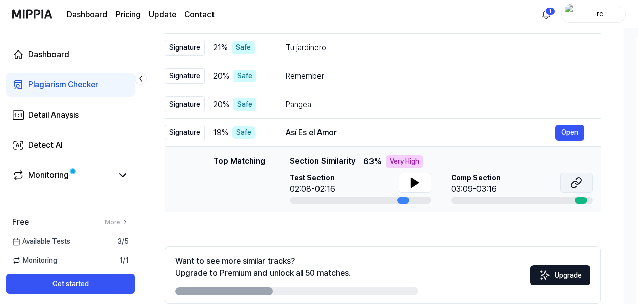
click at [576, 184] on icon at bounding box center [578, 181] width 6 height 7
